Goal: Information Seeking & Learning: Learn about a topic

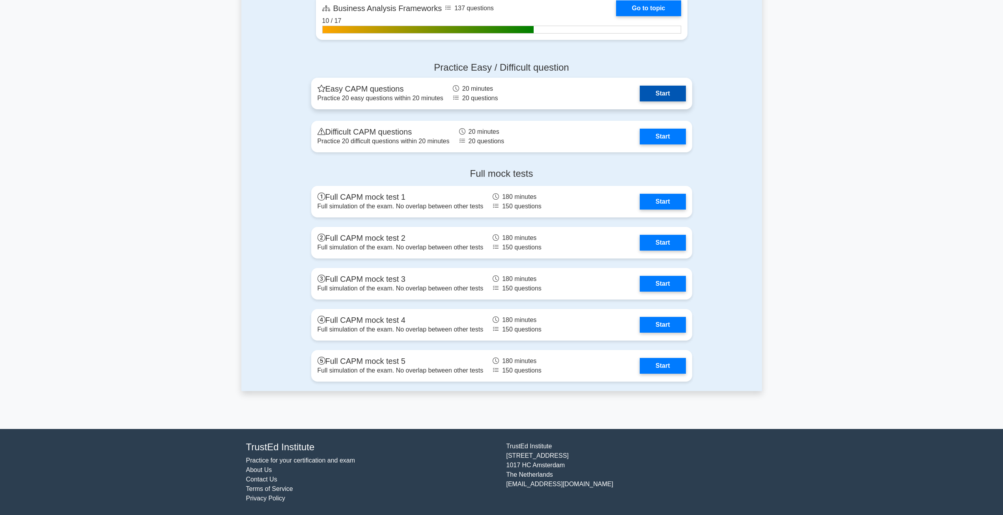
click at [669, 97] on link "Start" at bounding box center [663, 94] width 46 height 16
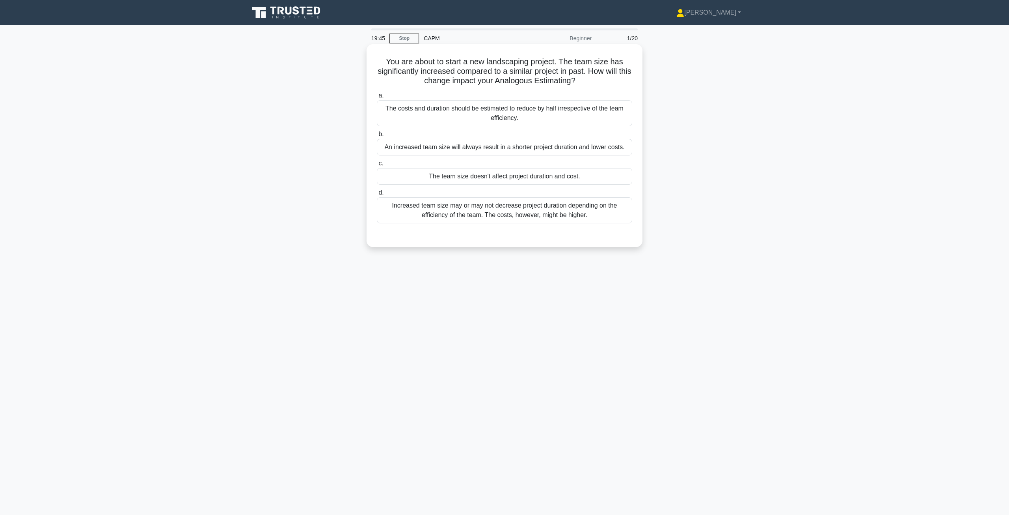
drag, startPoint x: 480, startPoint y: 214, endPoint x: 511, endPoint y: 247, distance: 45.2
click at [511, 247] on div "You are about to start a new landscaping project. The team size has significant…" at bounding box center [505, 145] width 276 height 203
click at [516, 237] on div "a. The costs and duration should be estimated to reduce by half irrespective of…" at bounding box center [504, 163] width 257 height 148
click at [537, 216] on div "Increased team size may or may not decrease project duration depending on the e…" at bounding box center [504, 210] width 255 height 26
click at [377, 195] on input "d. Increased team size may or may not decrease project duration depending on th…" at bounding box center [377, 192] width 0 height 5
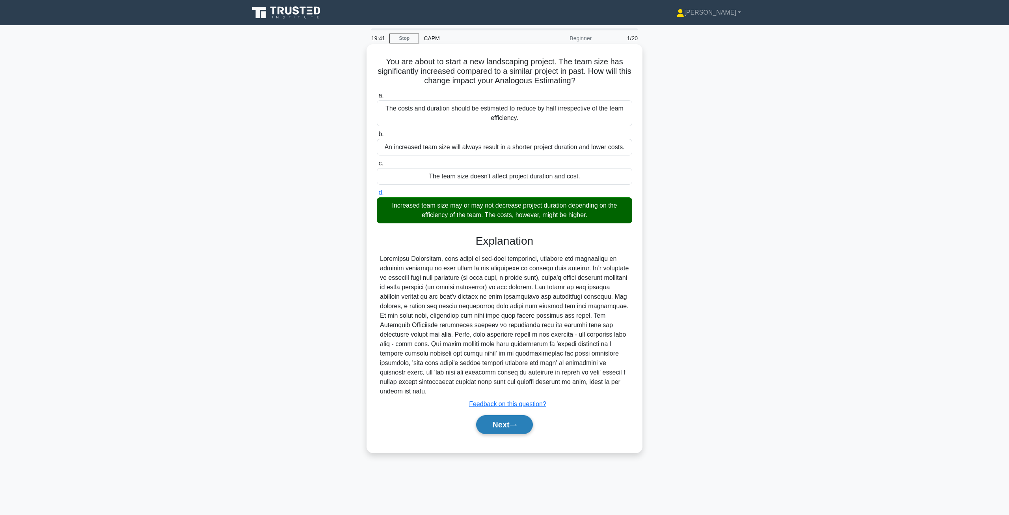
click at [511, 428] on button "Next" at bounding box center [504, 424] width 56 height 19
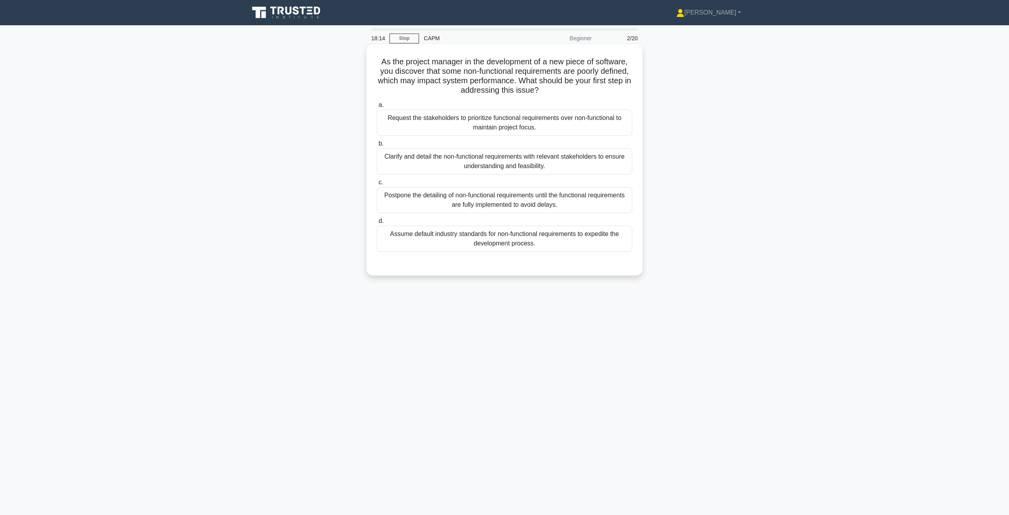
click at [524, 165] on div "Clarify and detail the non-functional requirements with relevant stakeholders t…" at bounding box center [504, 161] width 255 height 26
click at [377, 146] on input "b. Clarify and detail the non-functional requirements with relevant stakeholder…" at bounding box center [377, 143] width 0 height 5
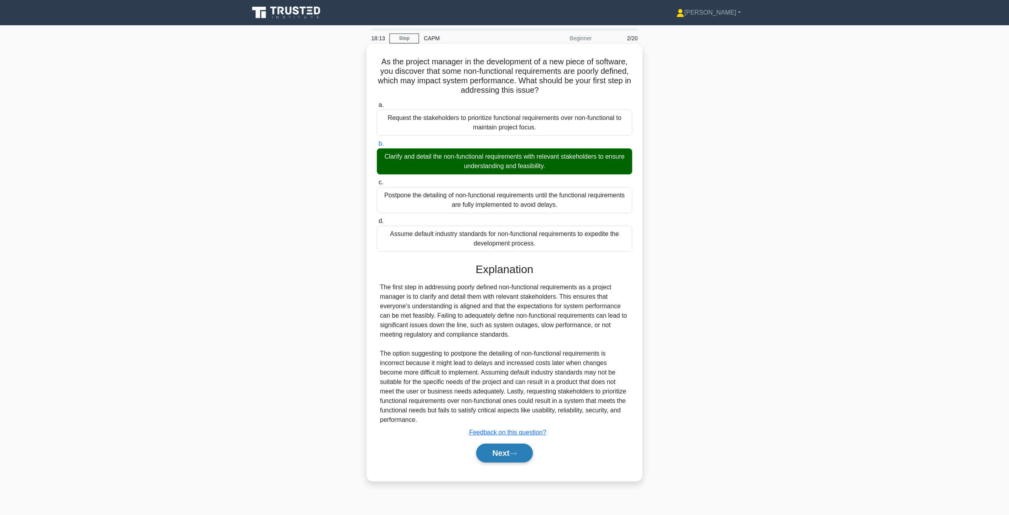
click at [520, 446] on button "Next" at bounding box center [504, 452] width 56 height 19
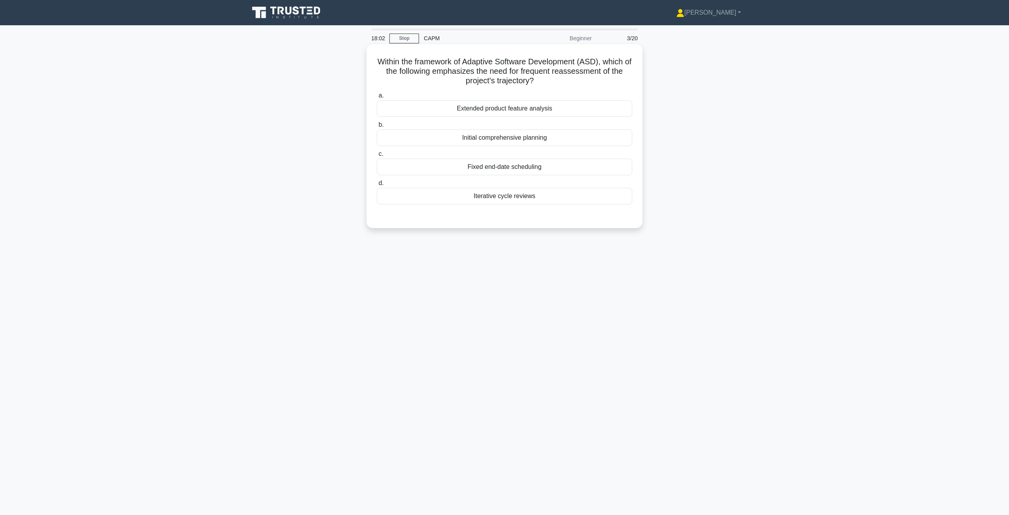
click at [484, 199] on div "Iterative cycle reviews" at bounding box center [504, 196] width 255 height 17
click at [377, 186] on input "d. Iterative cycle reviews" at bounding box center [377, 183] width 0 height 5
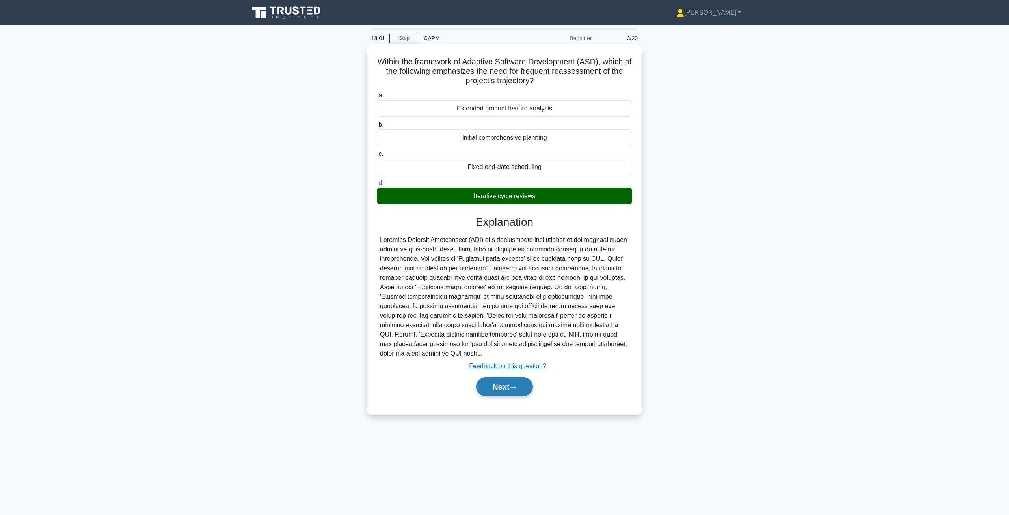
click at [519, 382] on button "Next" at bounding box center [504, 386] width 56 height 19
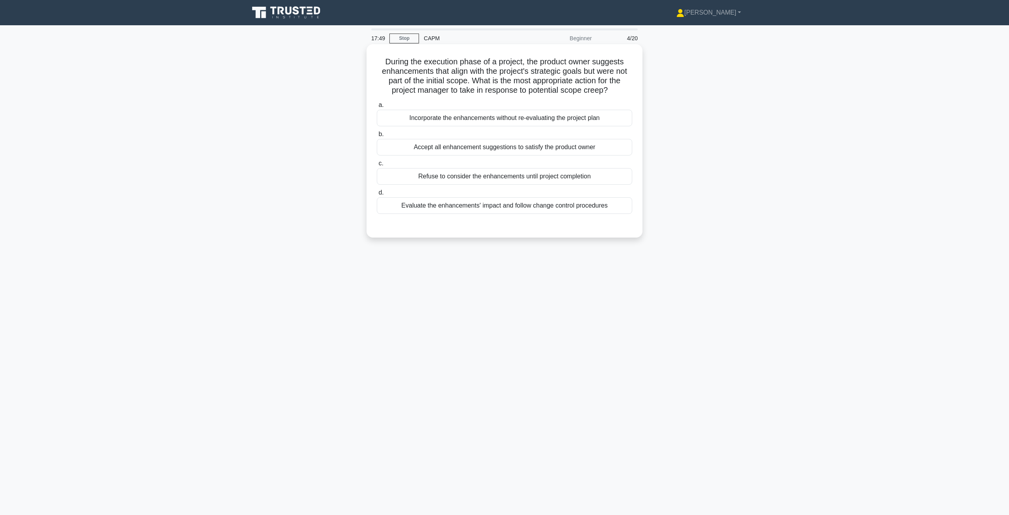
click at [513, 207] on div "Evaluate the enhancements' impact and follow change control procedures" at bounding box center [504, 205] width 255 height 17
click at [377, 195] on input "d. Evaluate the enhancements' impact and follow change control procedures" at bounding box center [377, 192] width 0 height 5
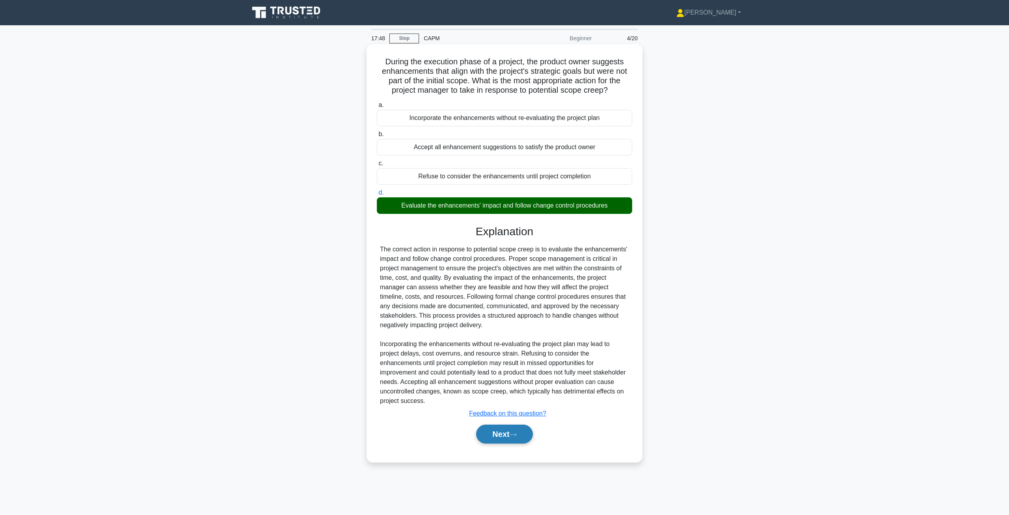
click at [515, 424] on button "Next" at bounding box center [504, 433] width 56 height 19
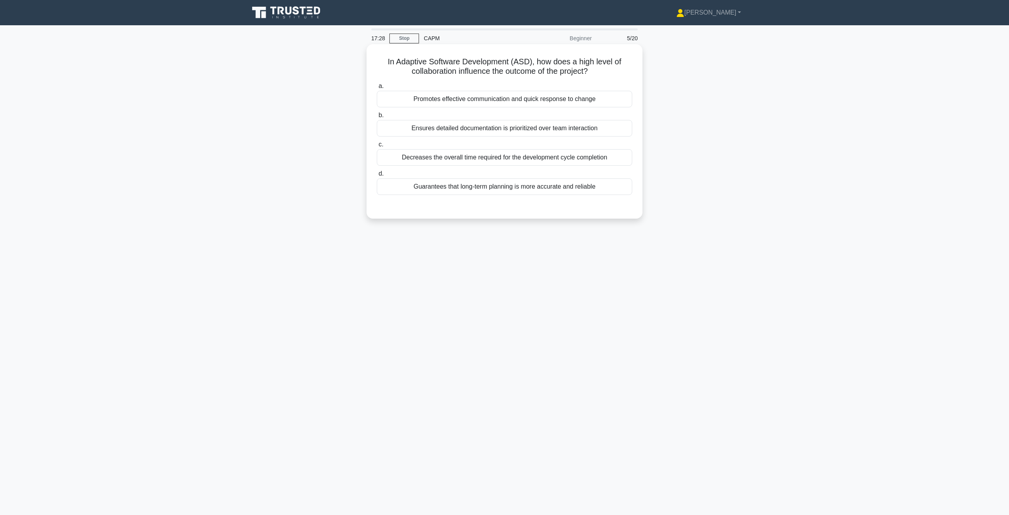
click at [483, 92] on div "Promotes effective communication and quick response to change" at bounding box center [504, 99] width 255 height 17
click at [377, 89] on input "a. Promotes effective communication and quick response to change" at bounding box center [377, 86] width 0 height 5
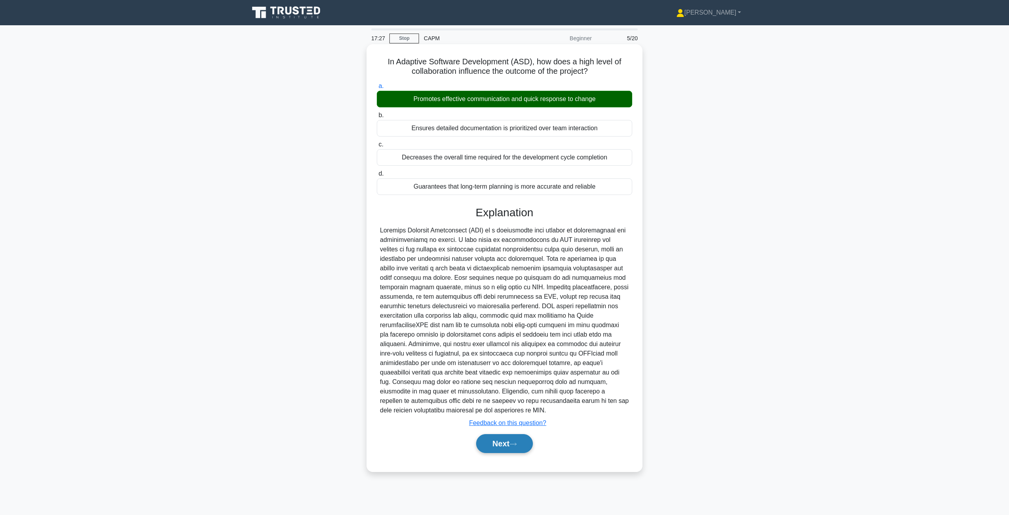
click at [515, 443] on icon at bounding box center [513, 444] width 7 height 4
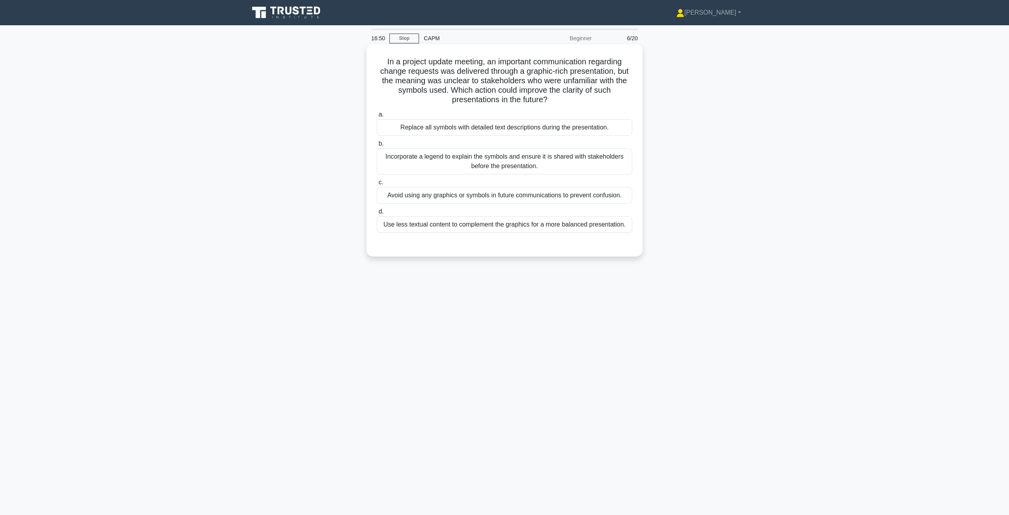
click at [573, 162] on div "Incorporate a legend to explain the symbols and ensure it is shared with stakeh…" at bounding box center [504, 161] width 255 height 26
click at [377, 146] on input "b. Incorporate a legend to explain the symbols and ensure it is shared with sta…" at bounding box center [377, 143] width 0 height 5
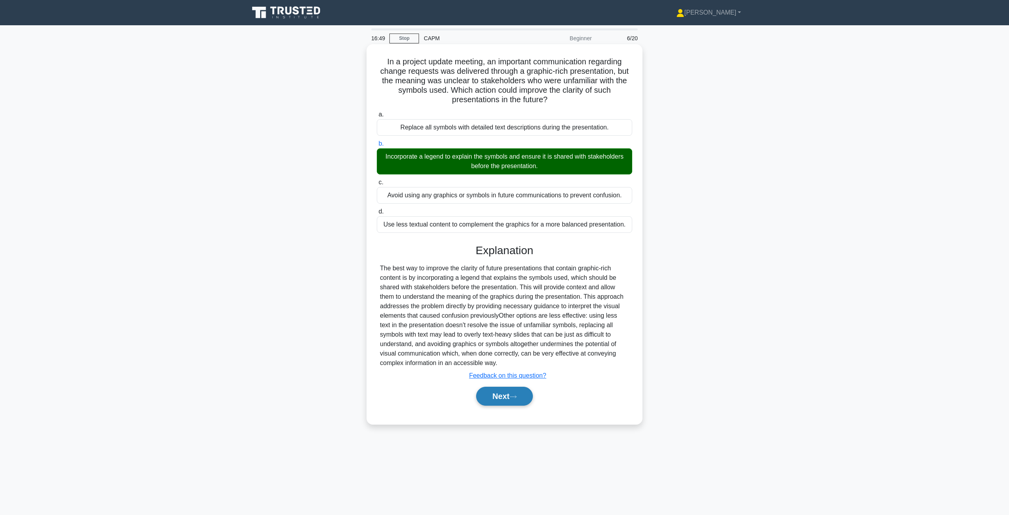
click at [499, 402] on button "Next" at bounding box center [504, 395] width 56 height 19
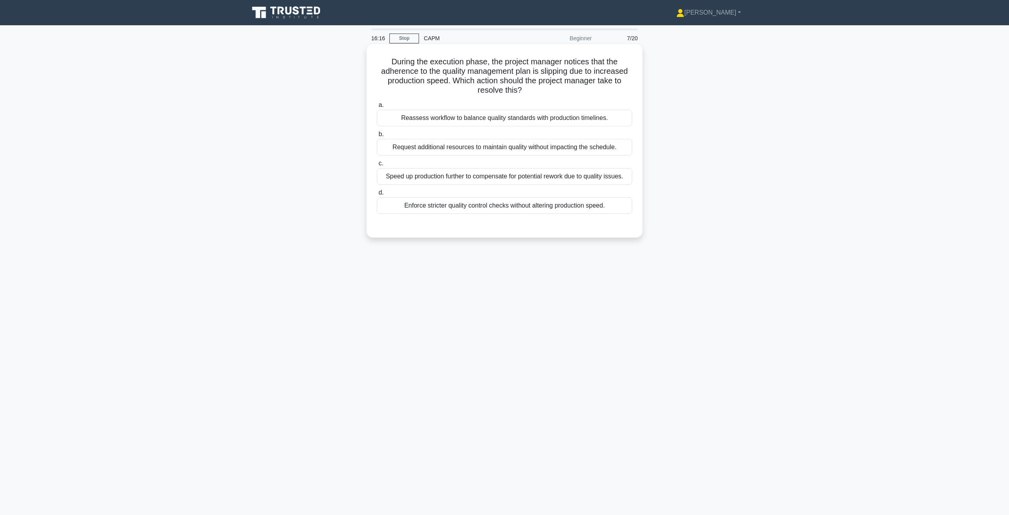
click at [450, 119] on div "Reassess workflow to balance quality standards with production timelines." at bounding box center [504, 118] width 255 height 17
click at [377, 108] on input "a. Reassess workflow to balance quality standards with production timelines." at bounding box center [377, 105] width 0 height 5
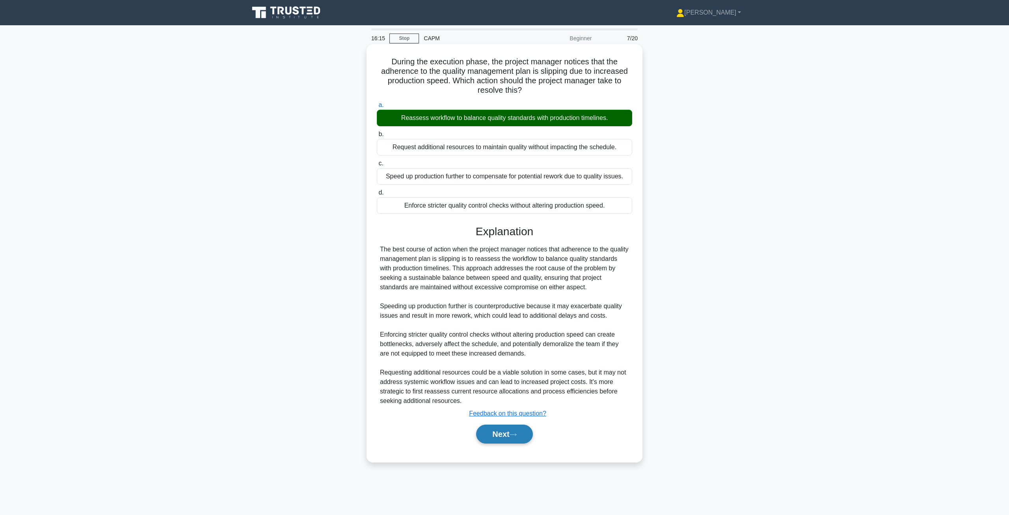
click at [515, 431] on button "Next" at bounding box center [504, 433] width 56 height 19
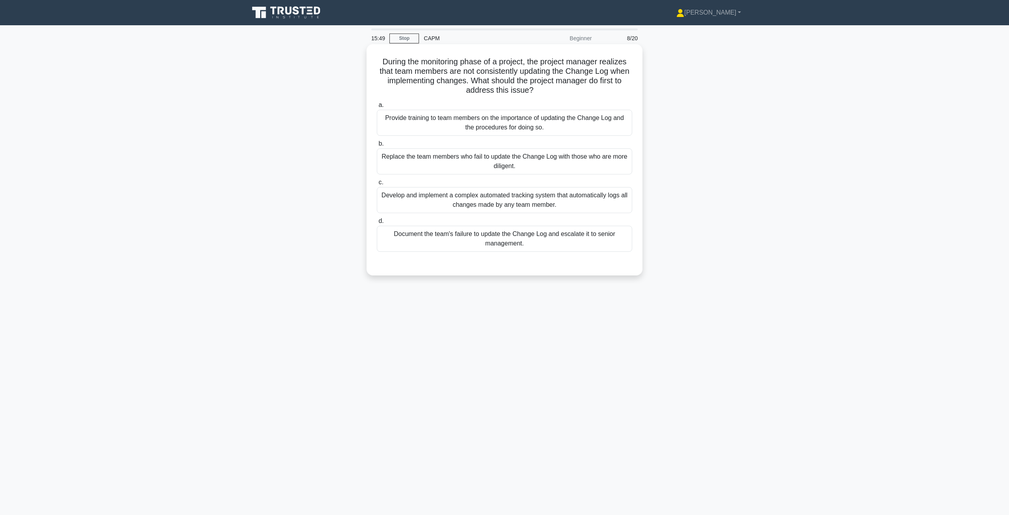
click at [451, 114] on div "Provide training to team members on the importance of updating the Change Log a…" at bounding box center [504, 123] width 255 height 26
click at [377, 108] on input "a. Provide training to team members on the importance of updating the Change Lo…" at bounding box center [377, 105] width 0 height 5
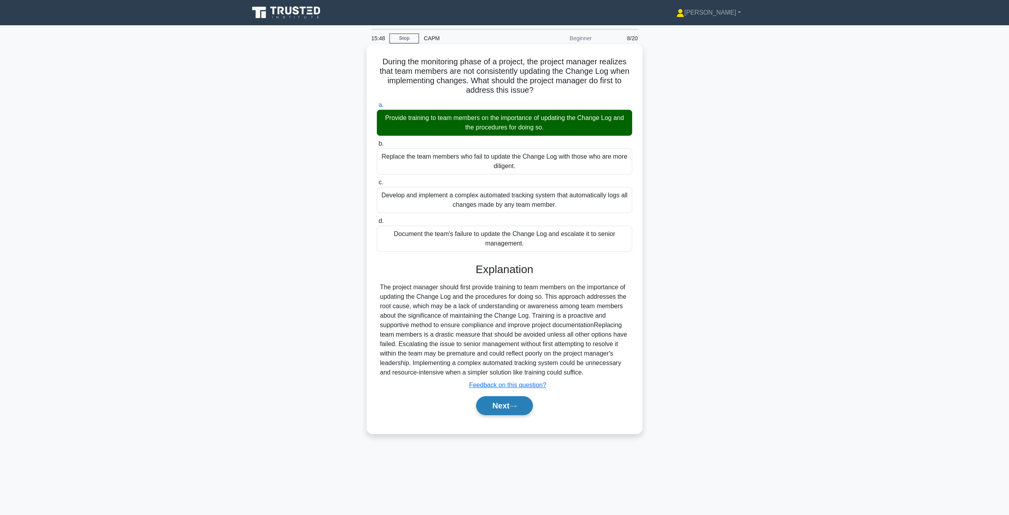
click at [515, 404] on icon at bounding box center [513, 406] width 7 height 4
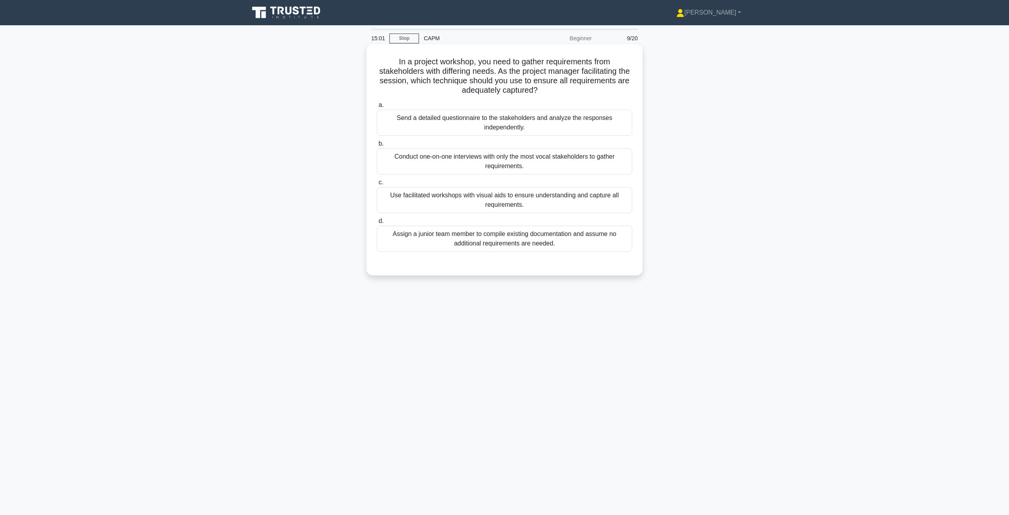
click at [515, 123] on div "Send a detailed questionnaire to the stakeholders and analyze the responses ind…" at bounding box center [504, 123] width 255 height 26
click at [377, 108] on input "a. Send a detailed questionnaire to the stakeholders and analyze the responses …" at bounding box center [377, 105] width 0 height 5
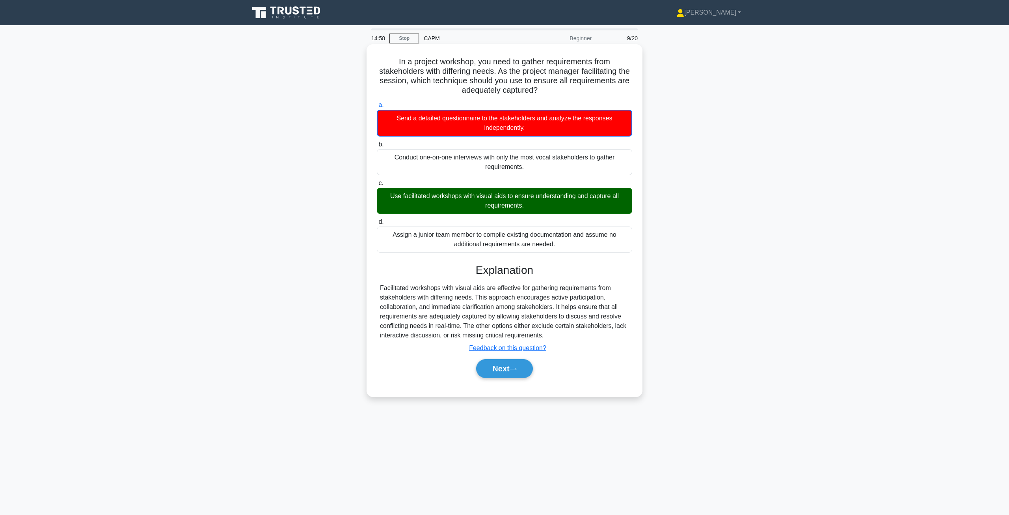
click at [497, 357] on div "Next" at bounding box center [504, 368] width 255 height 25
click at [484, 371] on button "Next" at bounding box center [504, 368] width 56 height 19
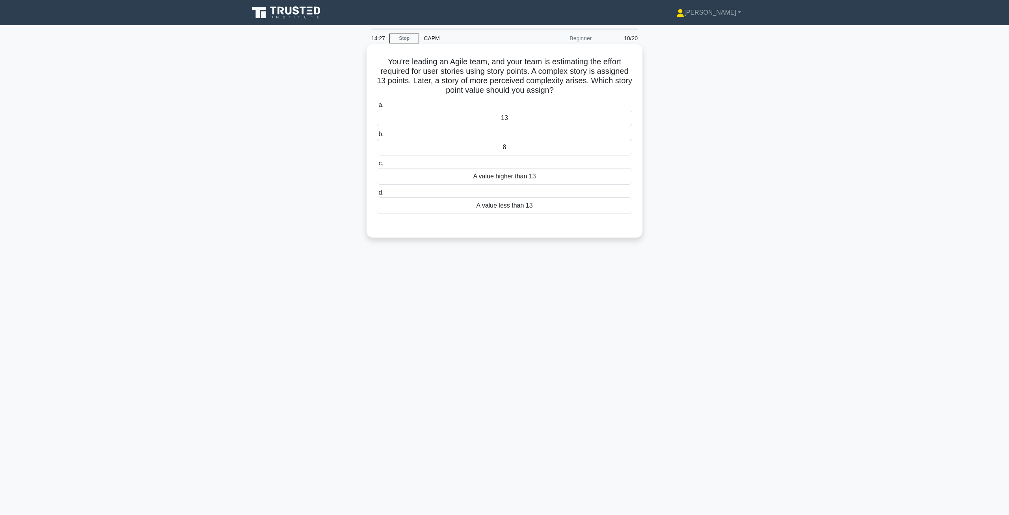
click at [502, 119] on div "13" at bounding box center [504, 118] width 255 height 17
click at [377, 108] on input "a. 13" at bounding box center [377, 105] width 0 height 5
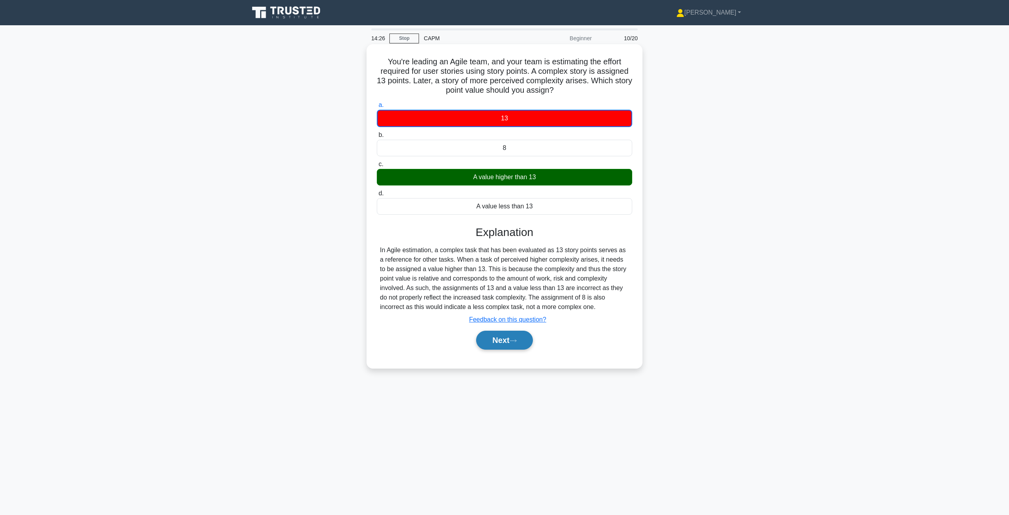
click at [490, 337] on button "Next" at bounding box center [504, 339] width 56 height 19
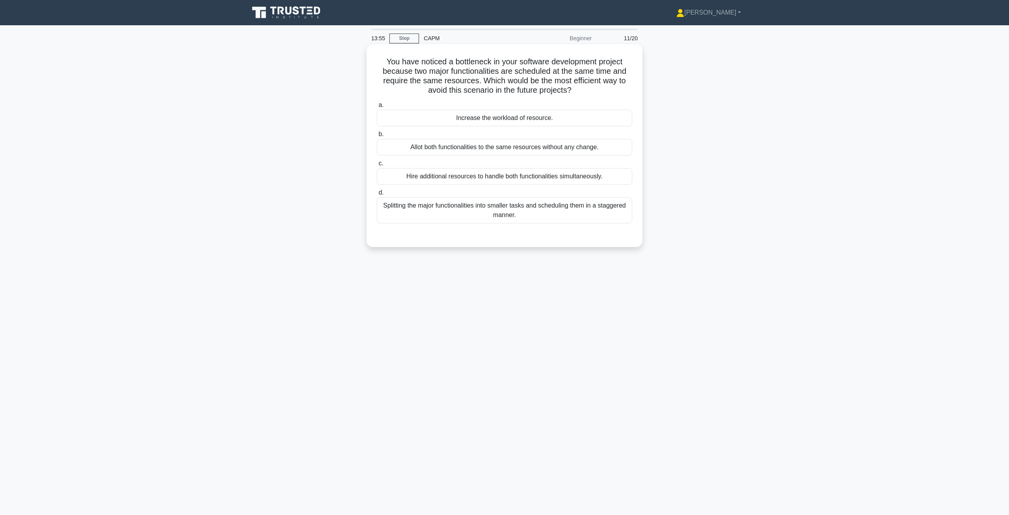
click at [593, 212] on div "Splitting the major functionalities into smaller tasks and scheduling them in a…" at bounding box center [504, 210] width 255 height 26
click at [377, 195] on input "d. Splitting the major functionalities into smaller tasks and scheduling them i…" at bounding box center [377, 192] width 0 height 5
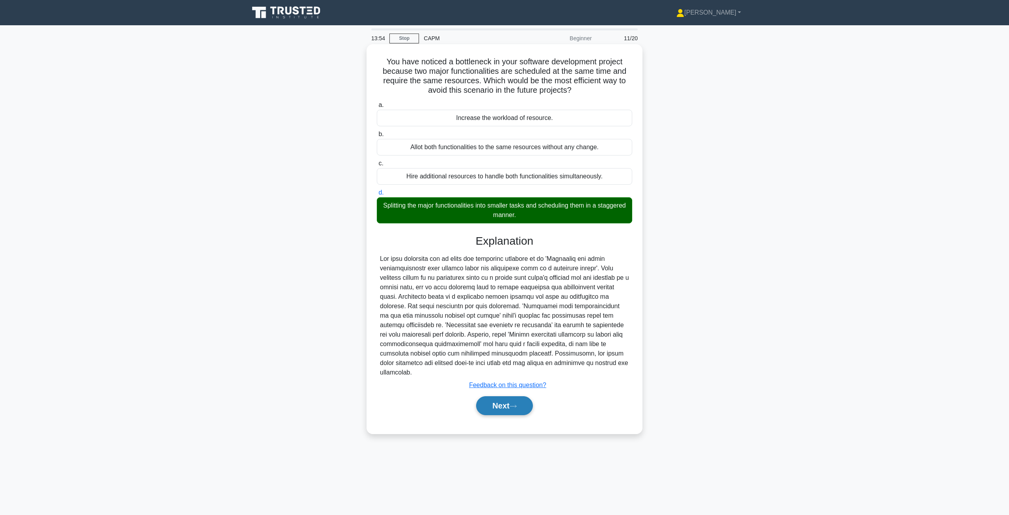
click at [526, 402] on button "Next" at bounding box center [504, 405] width 56 height 19
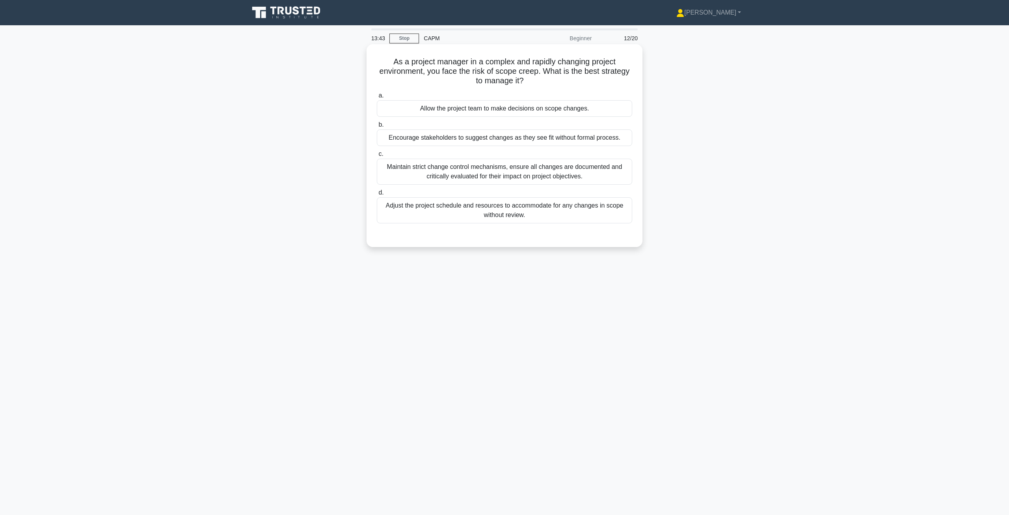
drag, startPoint x: 527, startPoint y: 80, endPoint x: 388, endPoint y: 55, distance: 141.1
click at [388, 55] on div "As a project manager in a complex and rapidly changing project environment, you…" at bounding box center [505, 145] width 270 height 196
click at [470, 69] on h5 "As a project manager in a complex and rapidly changing project environment, you…" at bounding box center [504, 71] width 257 height 29
click at [505, 170] on div "Maintain strict change control mechanisms, ensure all changes are documented an…" at bounding box center [504, 172] width 255 height 26
click at [377, 157] on input "c. Maintain strict change control mechanisms, ensure all changes are documented…" at bounding box center [377, 153] width 0 height 5
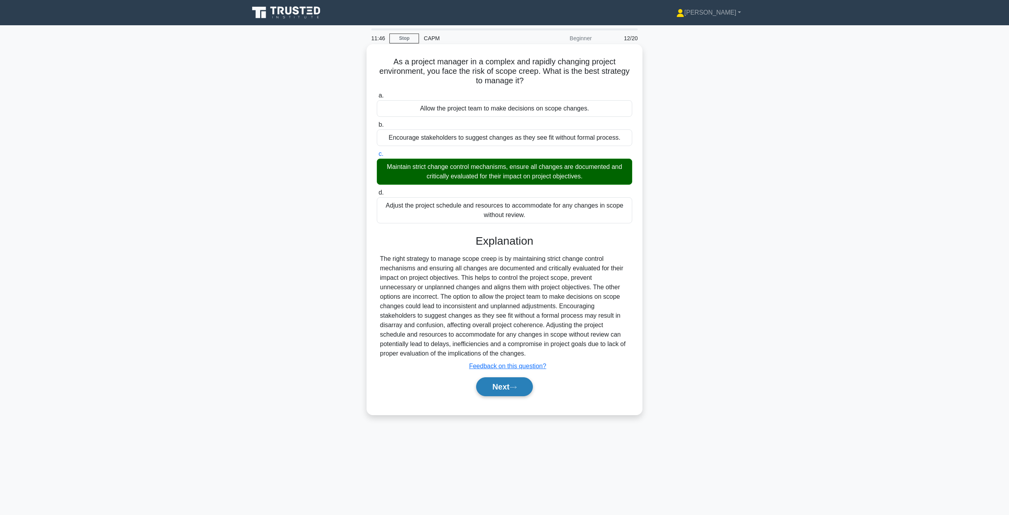
click at [511, 390] on button "Next" at bounding box center [504, 386] width 56 height 19
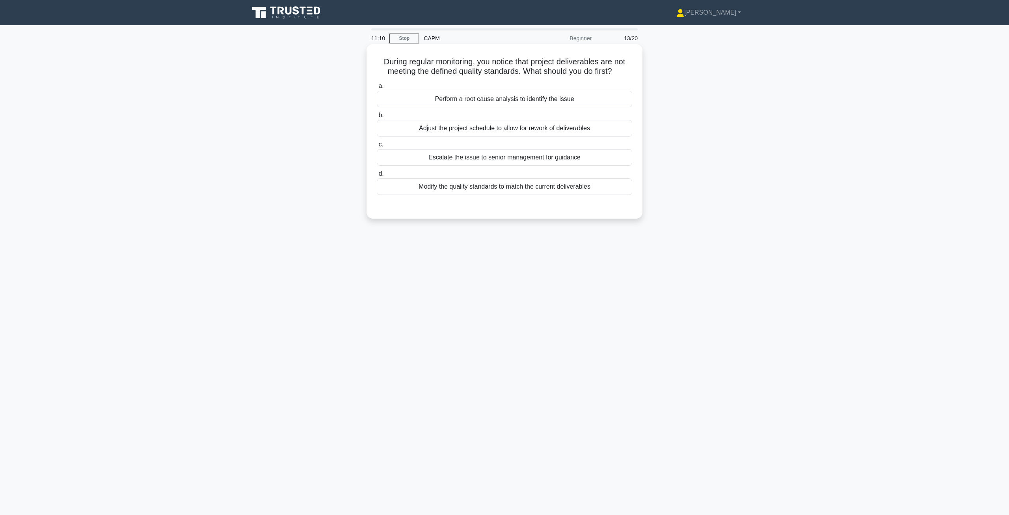
click at [468, 97] on div "Perform a root cause analysis to identify the issue" at bounding box center [504, 99] width 255 height 17
click at [377, 89] on input "a. Perform a root cause analysis to identify the issue" at bounding box center [377, 86] width 0 height 5
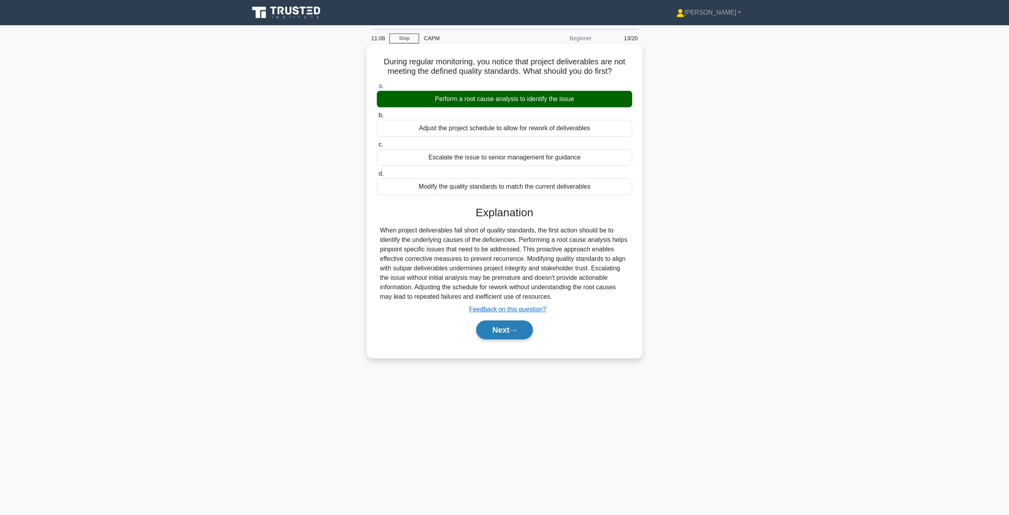
click at [522, 332] on button "Next" at bounding box center [504, 329] width 56 height 19
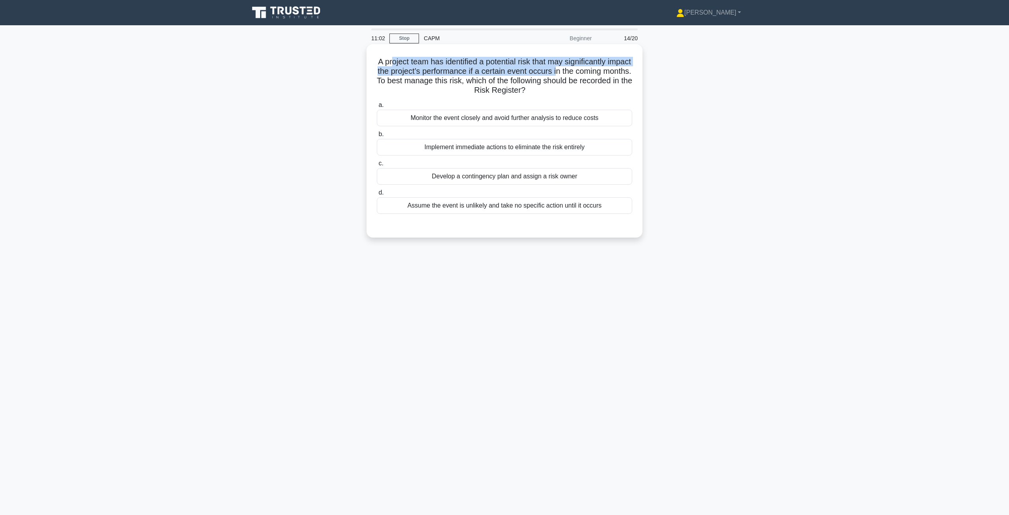
drag, startPoint x: 408, startPoint y: 62, endPoint x: 600, endPoint y: 75, distance: 192.5
click at [600, 75] on h5 "A project team has identified a potential risk that may significantly impact th…" at bounding box center [504, 76] width 257 height 39
click at [600, 77] on h5 "A project team has identified a potential risk that may significantly impact th…" at bounding box center [504, 76] width 257 height 39
click at [472, 179] on div "Develop a contingency plan and assign a risk owner" at bounding box center [504, 176] width 255 height 17
click at [377, 166] on input "c. Develop a contingency plan and assign a risk owner" at bounding box center [377, 163] width 0 height 5
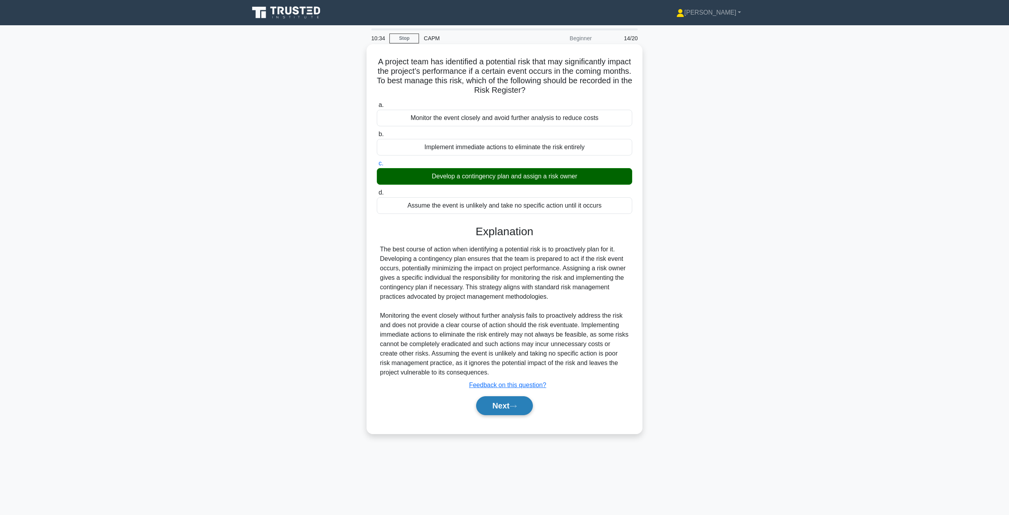
click at [518, 403] on button "Next" at bounding box center [504, 405] width 56 height 19
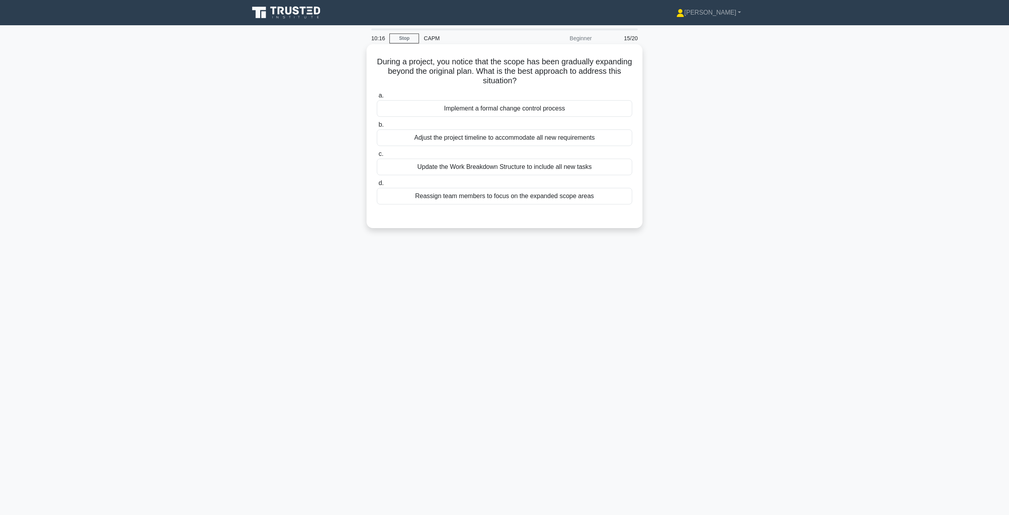
click at [471, 110] on div "Implement a formal change control process" at bounding box center [504, 108] width 255 height 17
click at [377, 98] on input "a. Implement a formal change control process" at bounding box center [377, 95] width 0 height 5
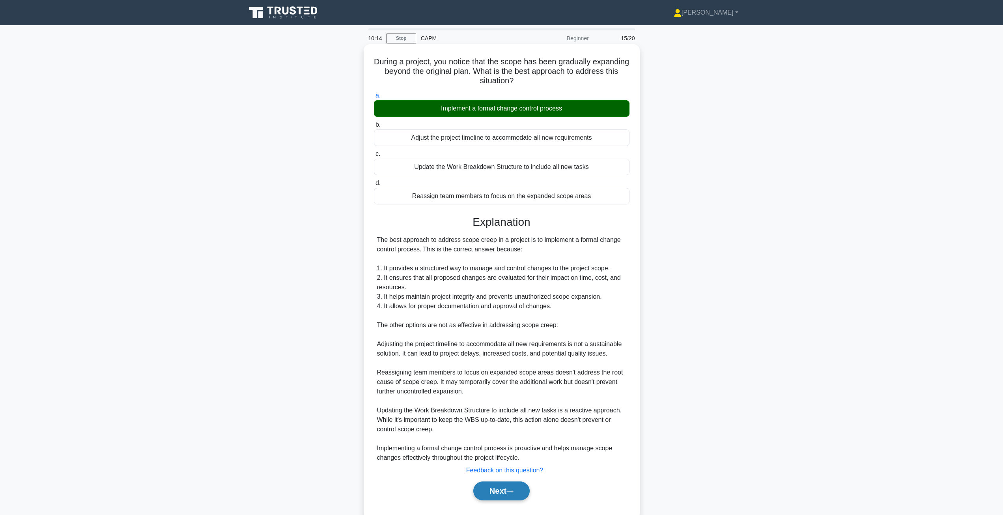
click at [492, 489] on button "Next" at bounding box center [501, 490] width 56 height 19
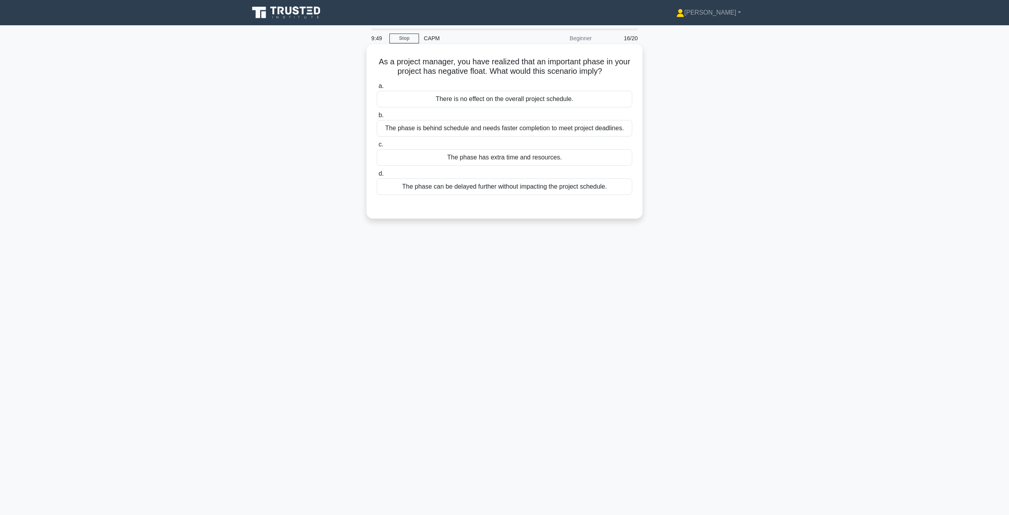
click at [503, 129] on div "The phase is behind schedule and needs faster completion to meet project deadli…" at bounding box center [504, 128] width 255 height 17
click at [377, 118] on input "b. The phase is behind schedule and needs faster completion to meet project dea…" at bounding box center [377, 115] width 0 height 5
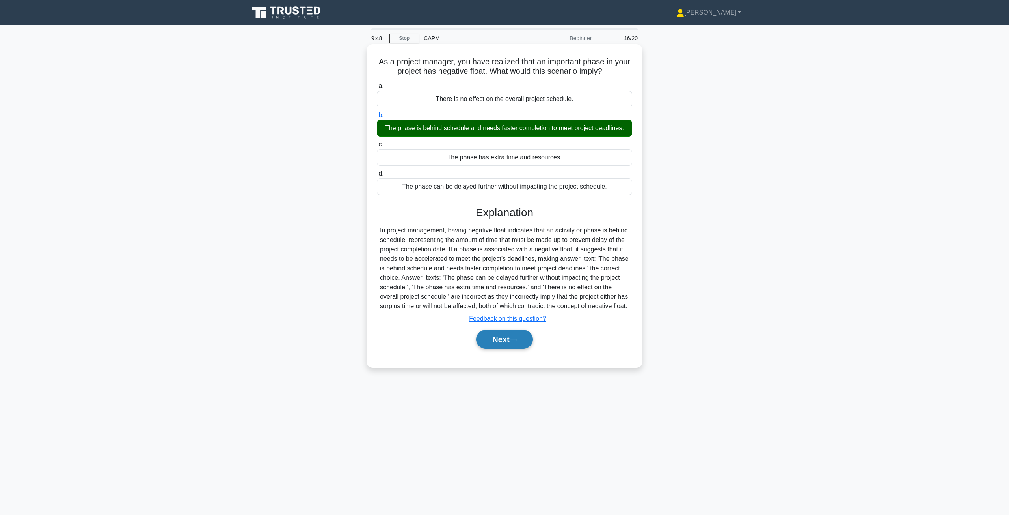
click at [517, 341] on icon at bounding box center [513, 339] width 6 height 2
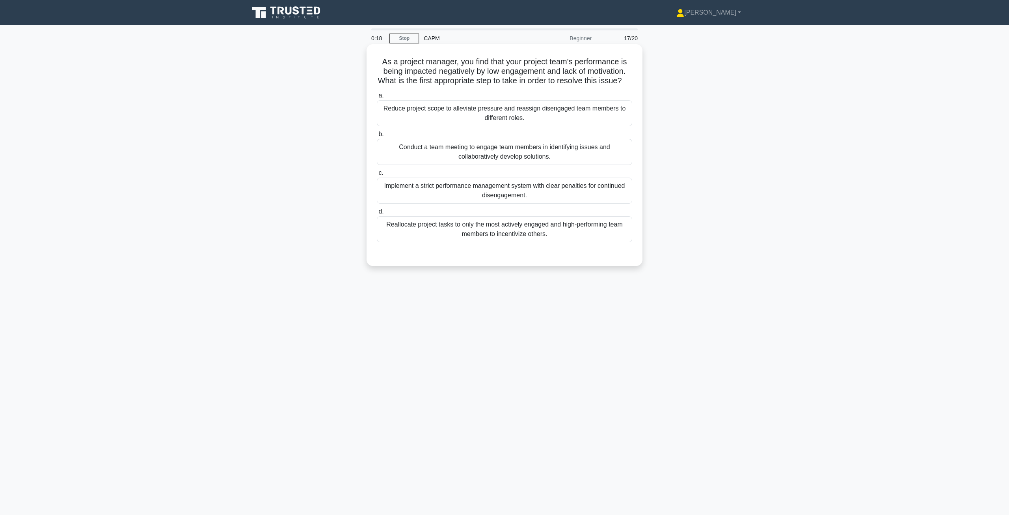
click at [469, 118] on div "Reduce project scope to alleviate pressure and reassign disengaged team members…" at bounding box center [504, 113] width 255 height 26
click at [377, 98] on input "a. Reduce project scope to alleviate pressure and reassign disengaged team memb…" at bounding box center [377, 95] width 0 height 5
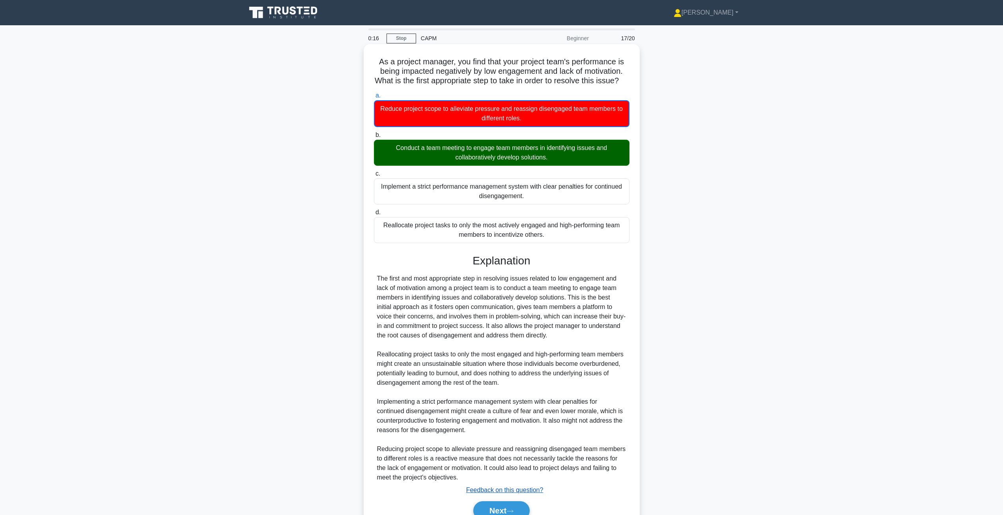
scroll to position [48, 0]
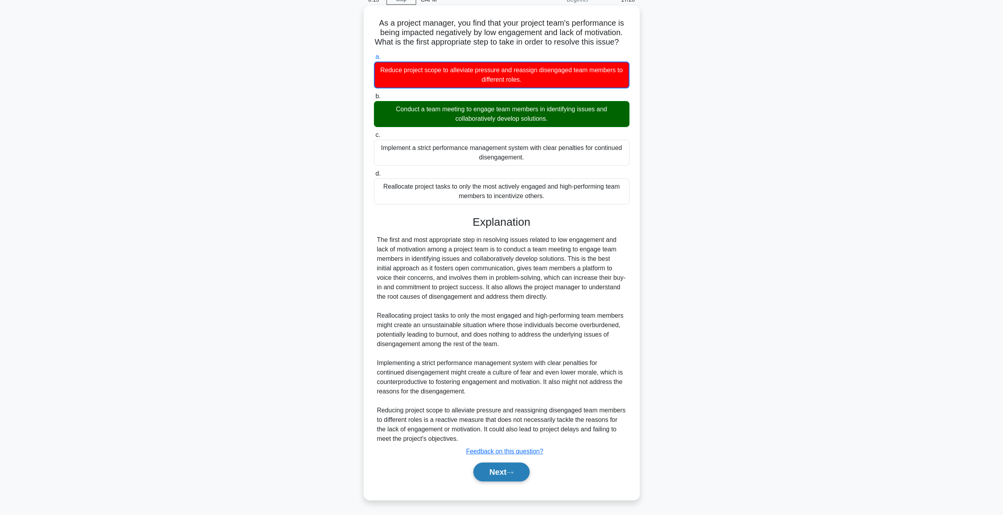
click at [501, 463] on button "Next" at bounding box center [501, 471] width 56 height 19
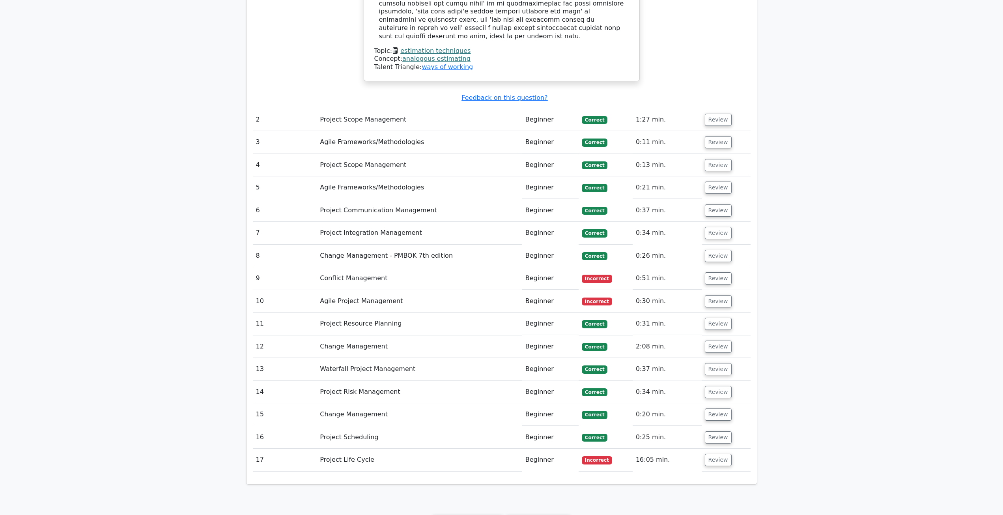
scroll to position [1048, 0]
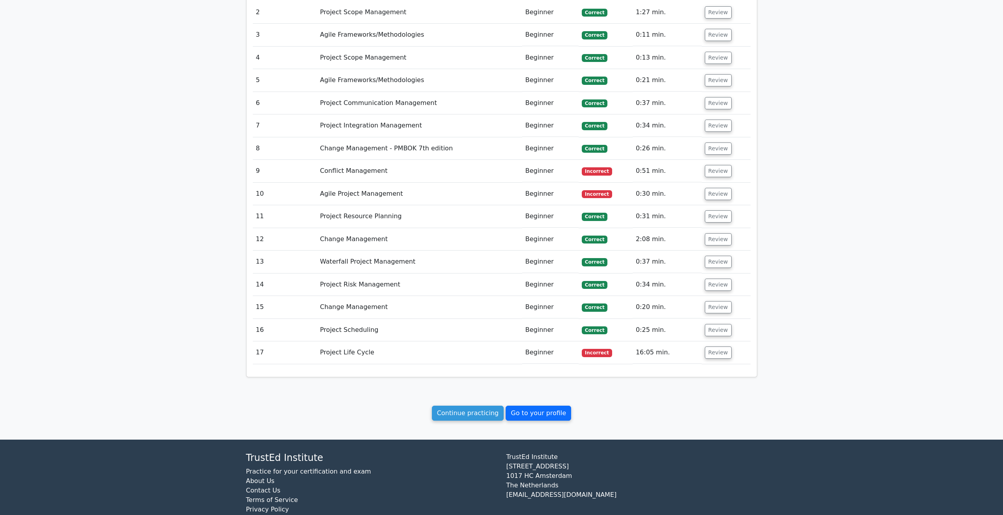
click at [522, 405] on link "Go to your profile" at bounding box center [537, 412] width 65 height 15
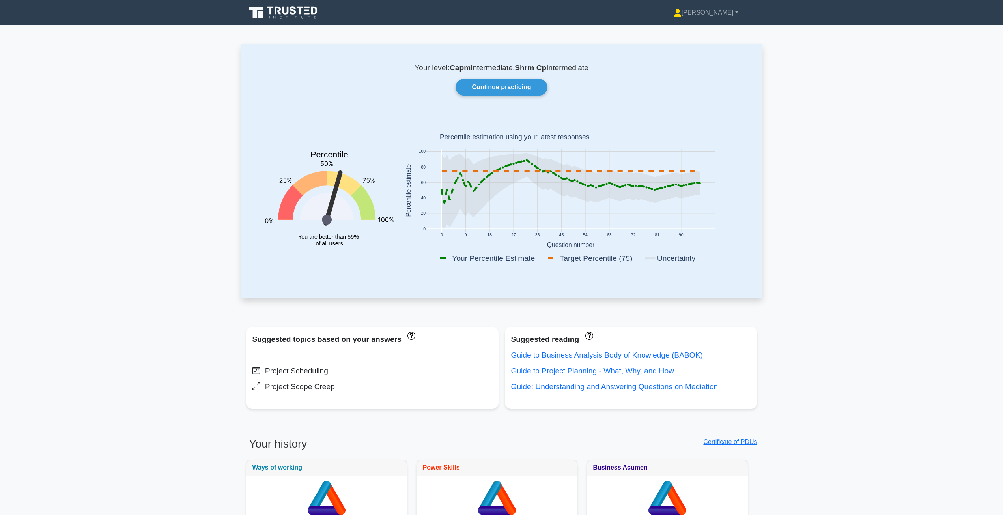
drag, startPoint x: 465, startPoint y: 177, endPoint x: 468, endPoint y: 183, distance: 6.9
click at [468, 183] on g at bounding box center [570, 190] width 260 height 75
click at [494, 84] on link "Continue practicing" at bounding box center [500, 87] width 91 height 17
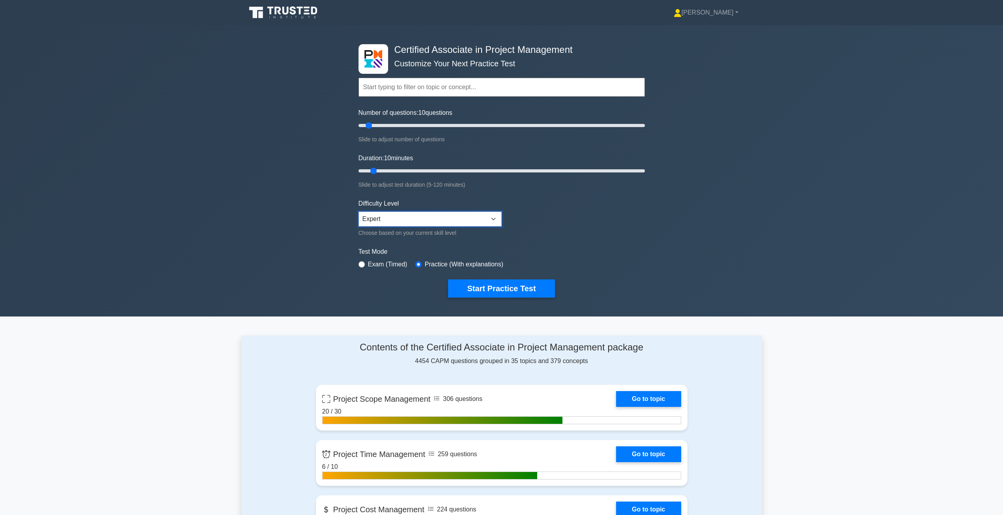
click at [452, 213] on select "Beginner Intermediate Expert" at bounding box center [429, 218] width 143 height 15
select select "intermediate"
click at [358, 211] on select "Beginner Intermediate Expert" at bounding box center [429, 218] width 143 height 15
